Goal: Share content

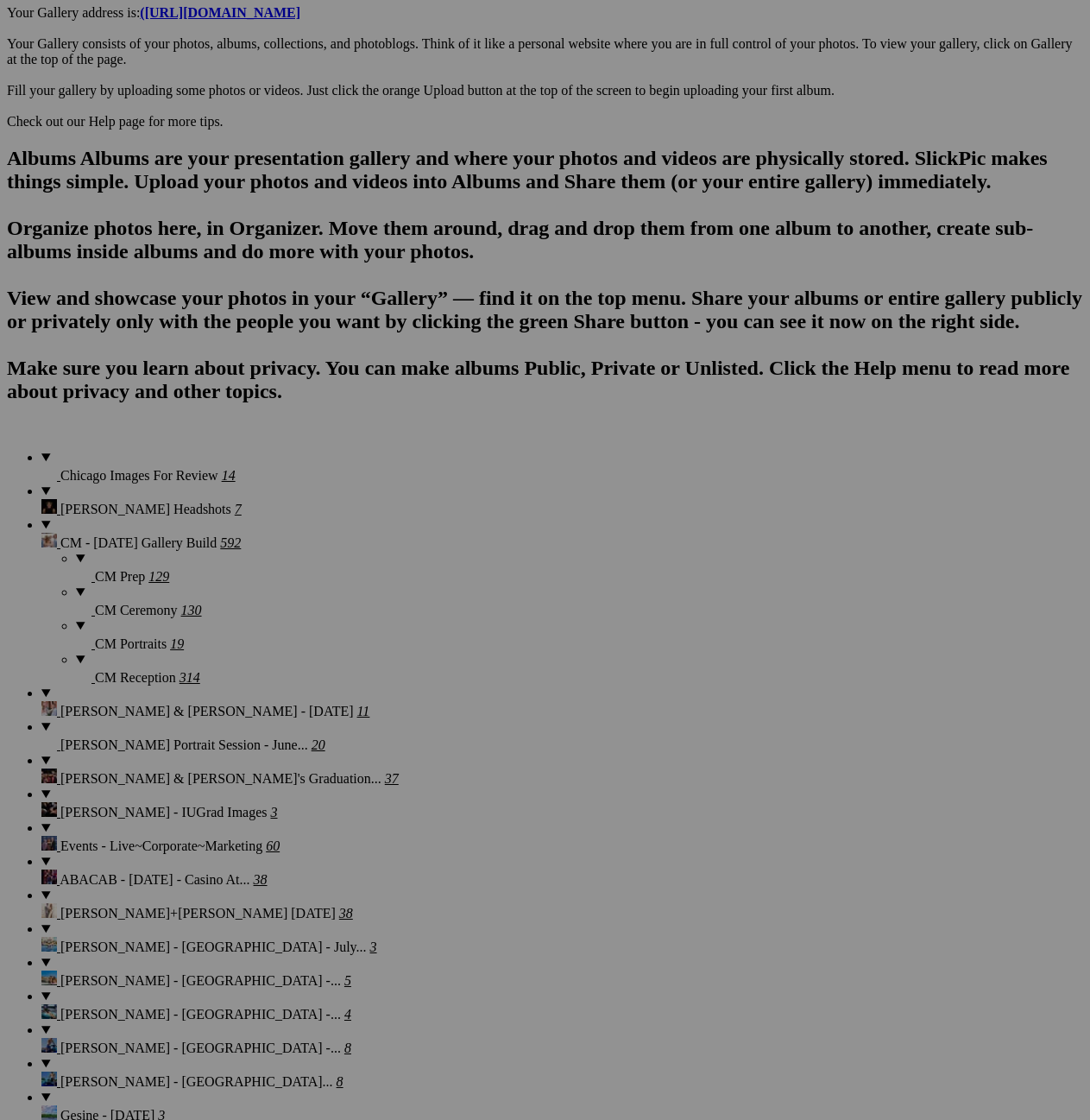
scroll to position [1009, 0]
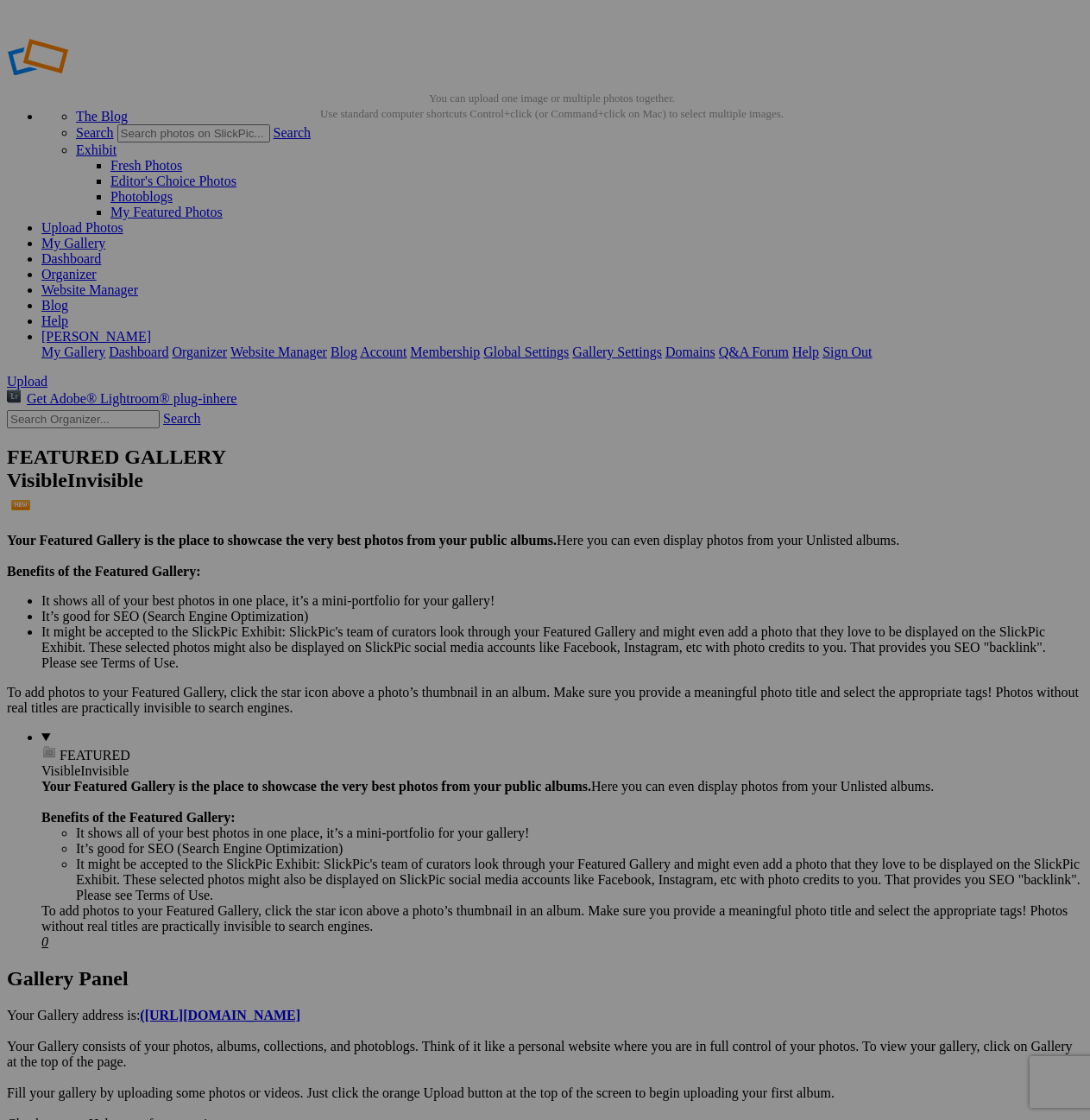
type input "Wedding Portfolio"
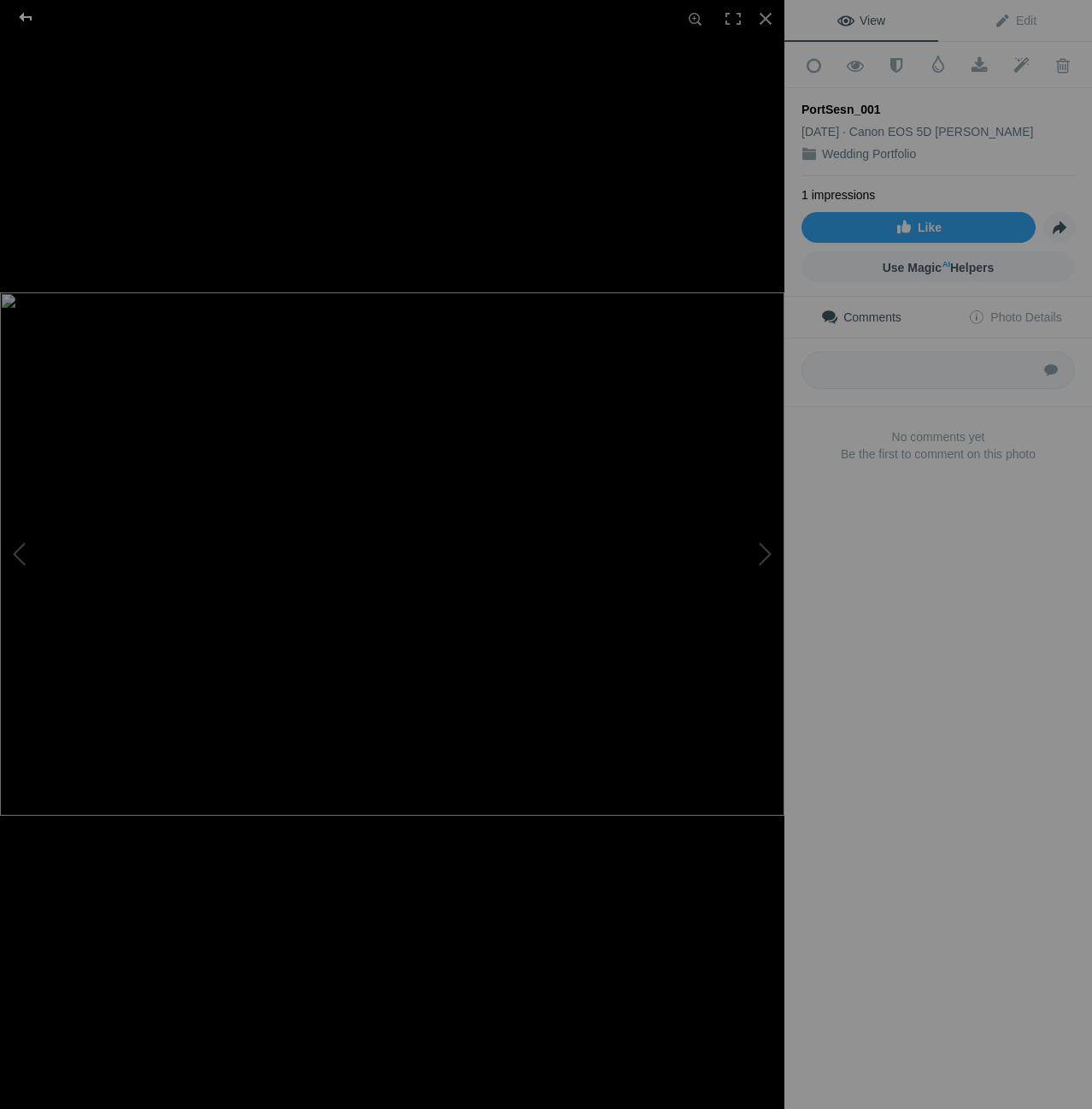
click at [20, 19] on div at bounding box center [25, 17] width 61 height 34
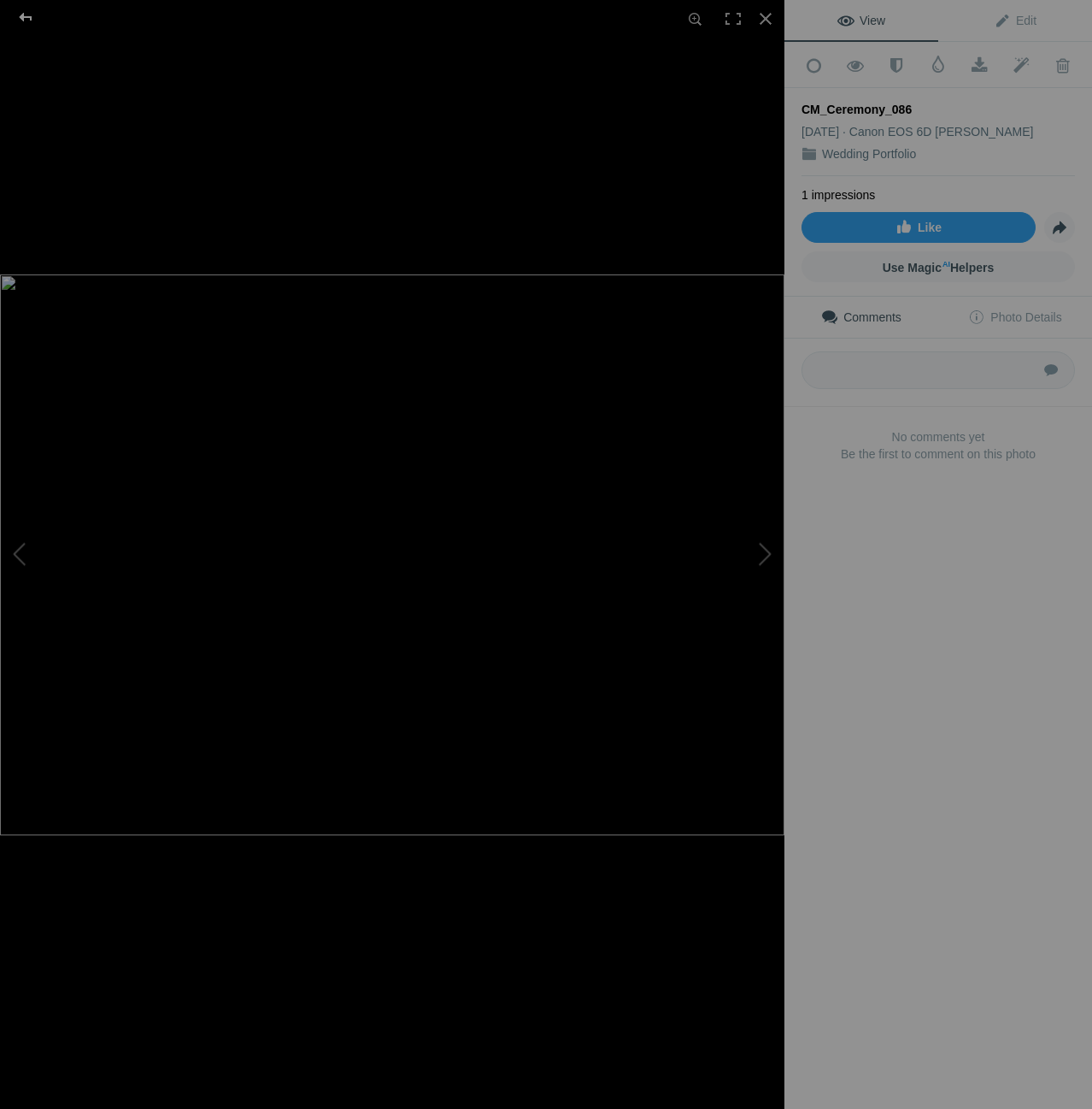
click at [29, 17] on div at bounding box center [25, 17] width 61 height 34
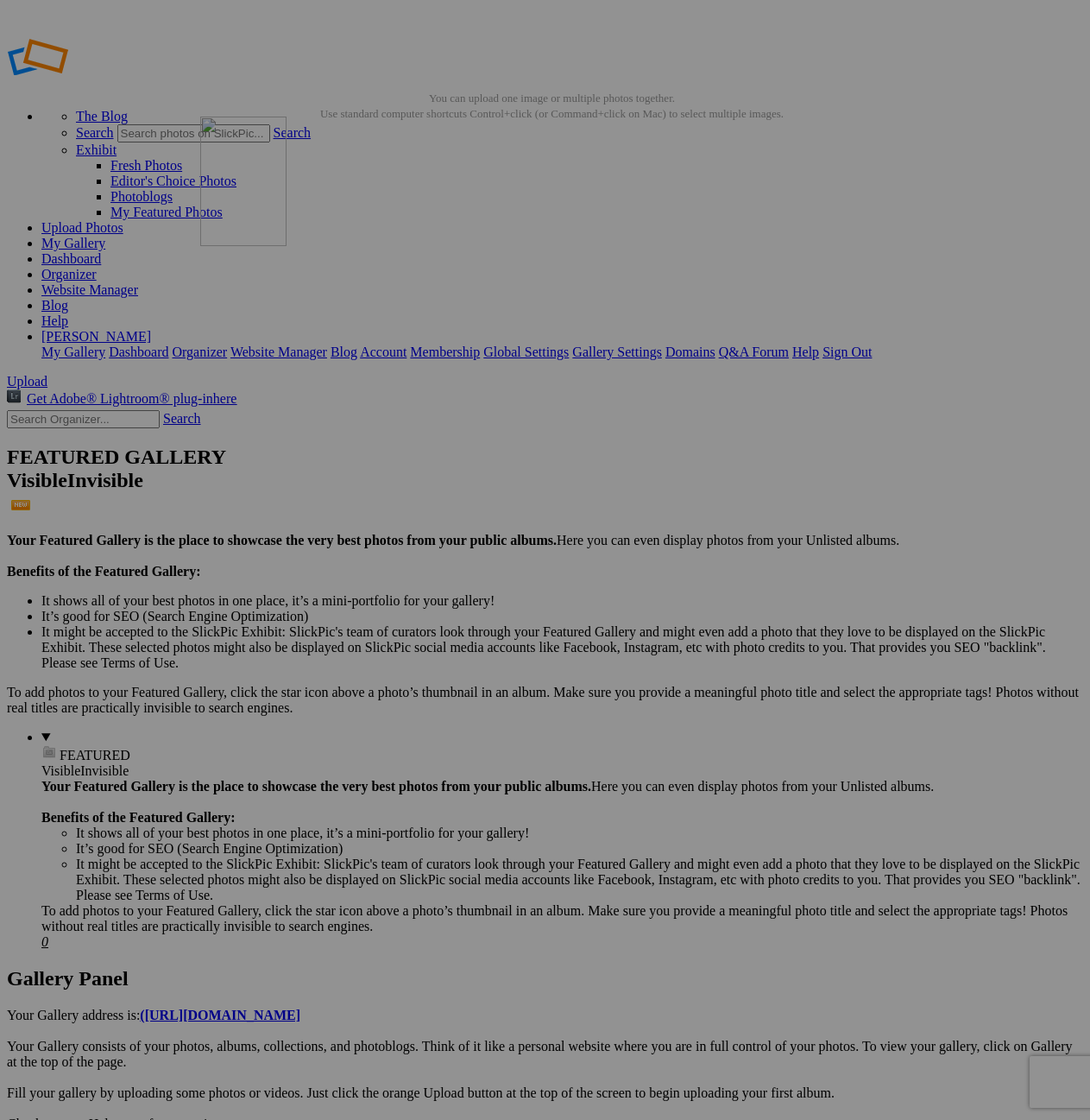
drag, startPoint x: 678, startPoint y: 279, endPoint x: 448, endPoint y: 240, distance: 233.3
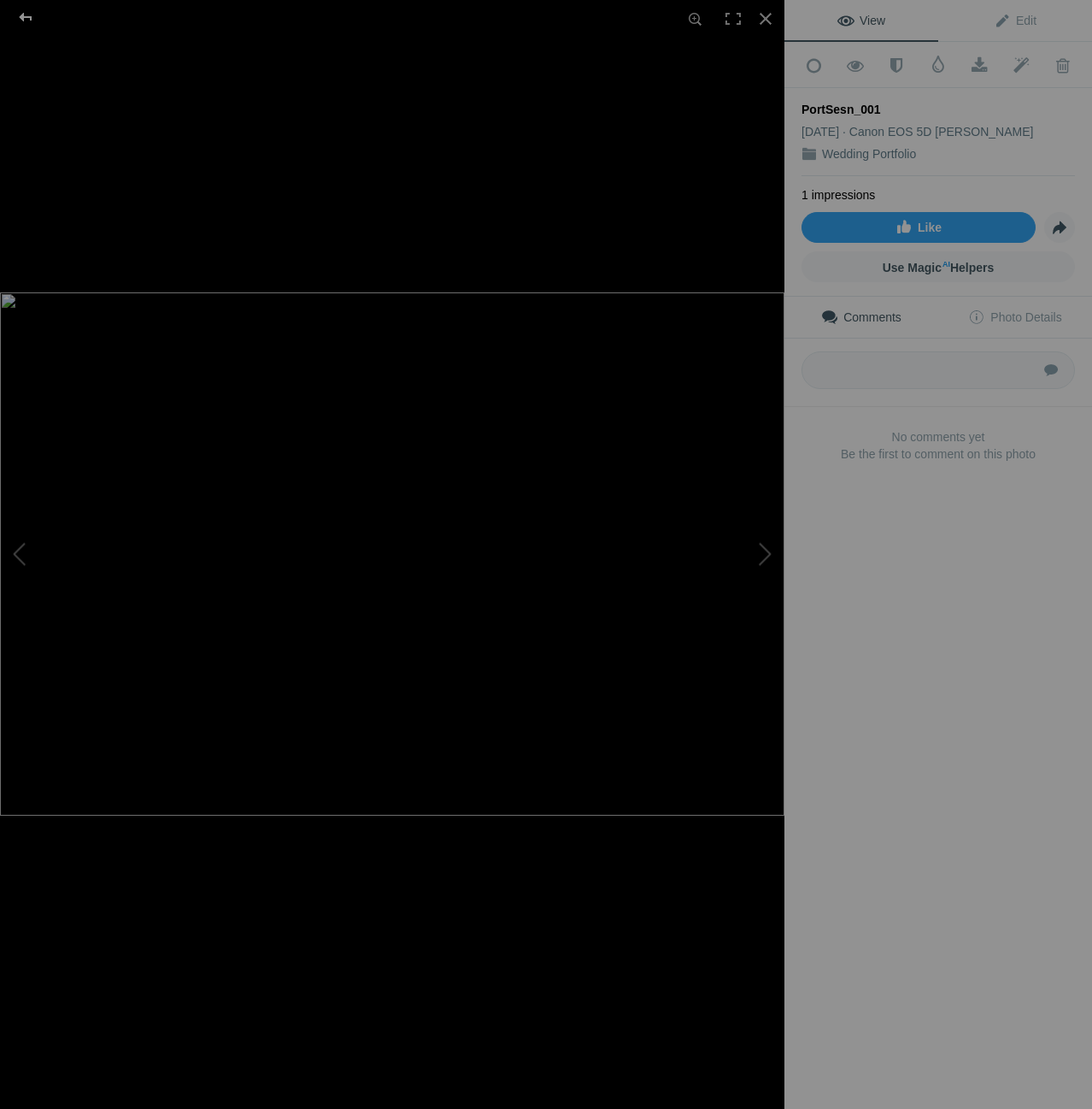
click at [25, 17] on div at bounding box center [25, 17] width 61 height 34
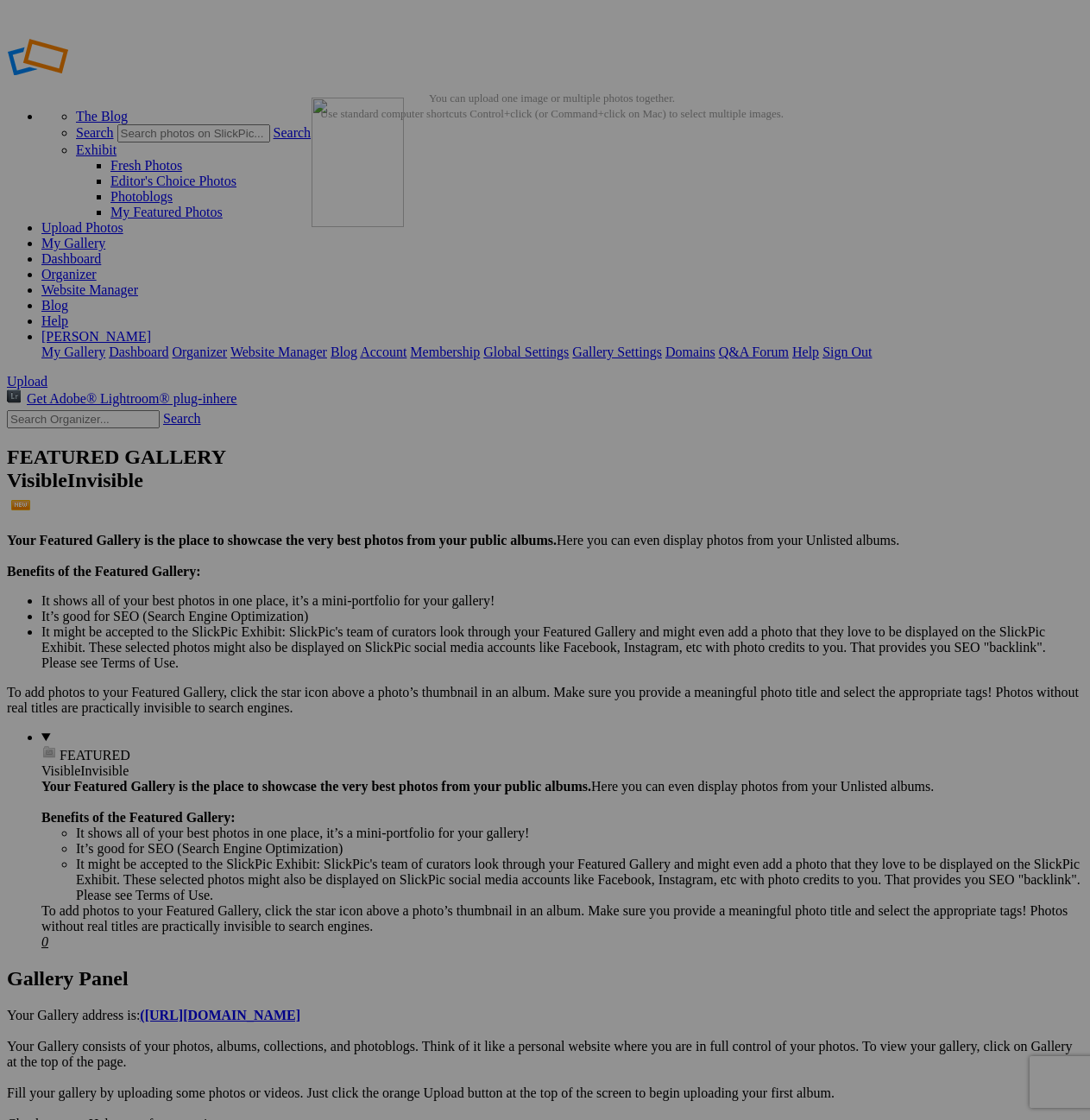
drag, startPoint x: 991, startPoint y: 273, endPoint x: 560, endPoint y: 222, distance: 434.0
drag, startPoint x: 503, startPoint y: 270, endPoint x: 680, endPoint y: 222, distance: 183.4
drag, startPoint x: 500, startPoint y: 407, endPoint x: 830, endPoint y: 229, distance: 374.9
drag, startPoint x: 352, startPoint y: 460, endPoint x: 964, endPoint y: 241, distance: 650.0
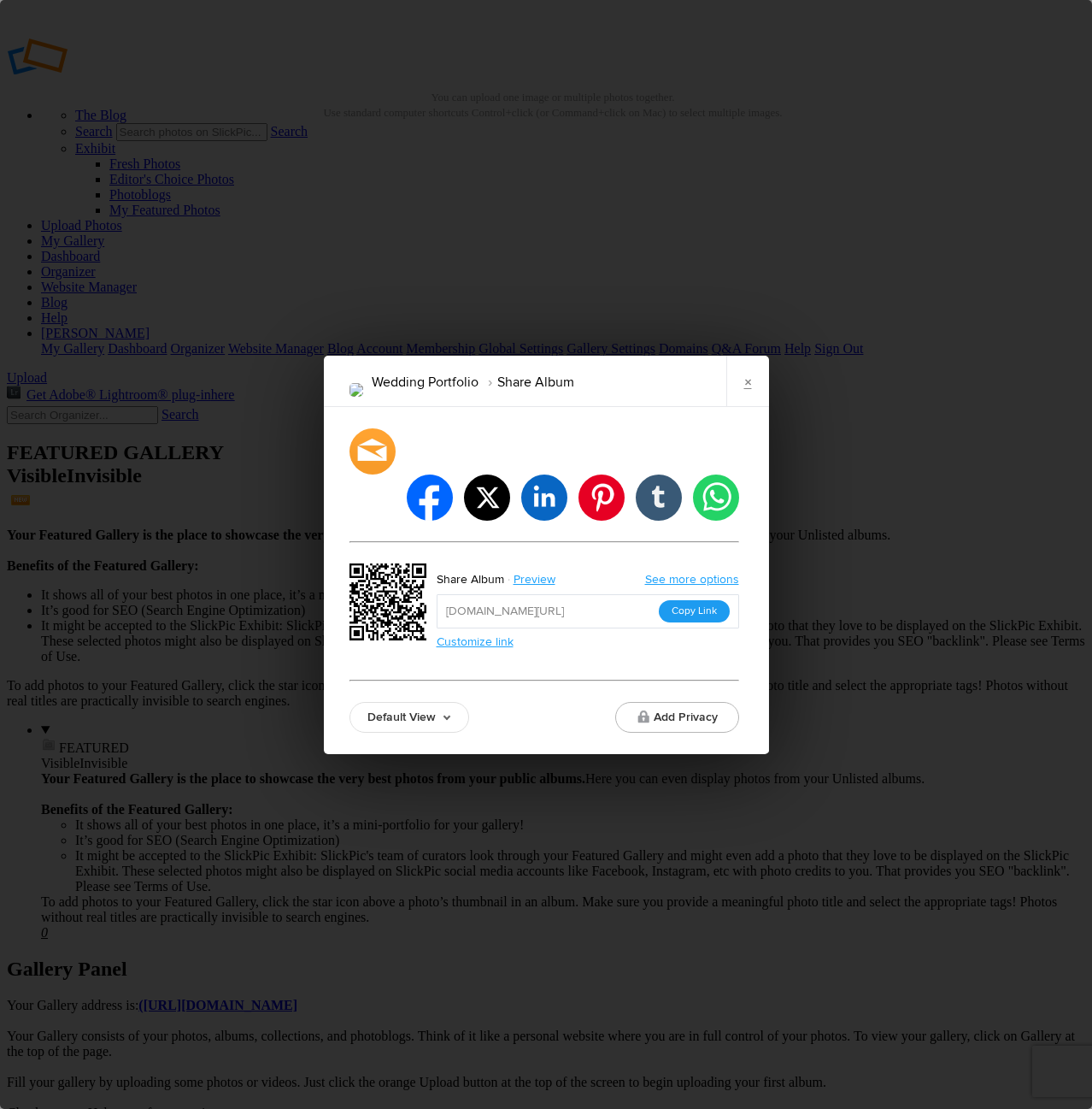
click at [689, 600] on button "Copy Link" at bounding box center [694, 611] width 71 height 22
click at [698, 600] on button "Copy Link" at bounding box center [694, 611] width 71 height 22
